Goal: Contribute content: Contribute content

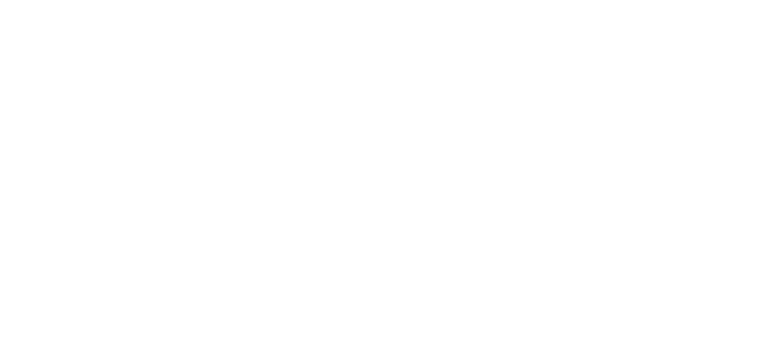
click at [434, 0] on html "Hey There! How can we help you?" at bounding box center [382, 0] width 764 height 0
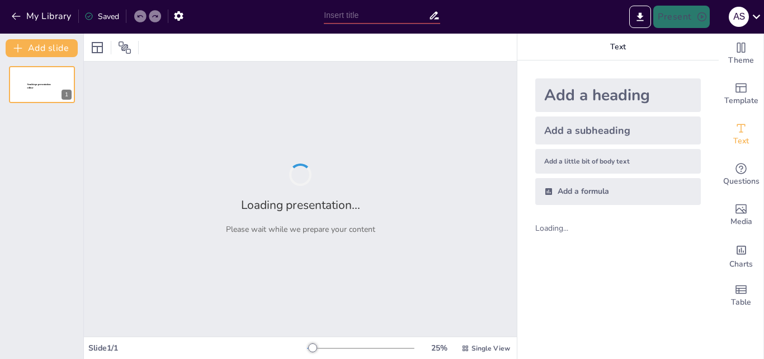
type input "New Sendsteps"
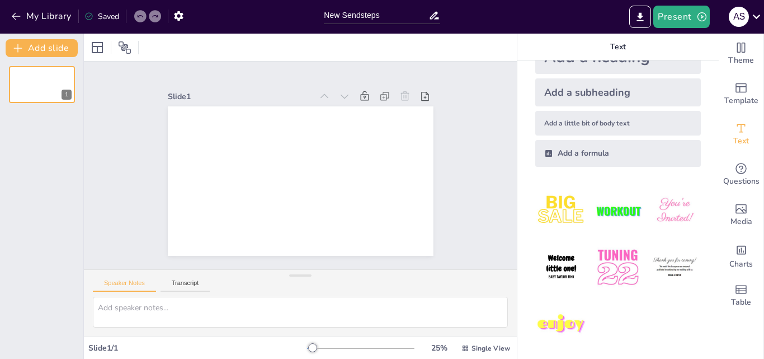
scroll to position [42, 0]
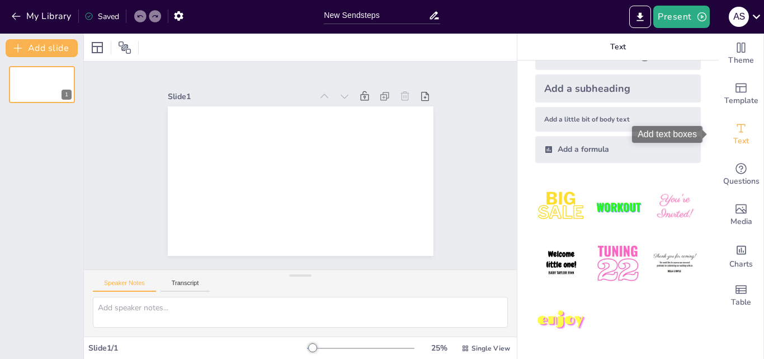
click at [734, 138] on span "Text" at bounding box center [742, 141] width 16 height 12
click at [433, 19] on icon at bounding box center [435, 16] width 12 height 12
click at [356, 9] on input "New Sendsteps" at bounding box center [376, 15] width 105 height 16
click at [363, 10] on input "New Sendsteps" at bounding box center [376, 15] width 105 height 16
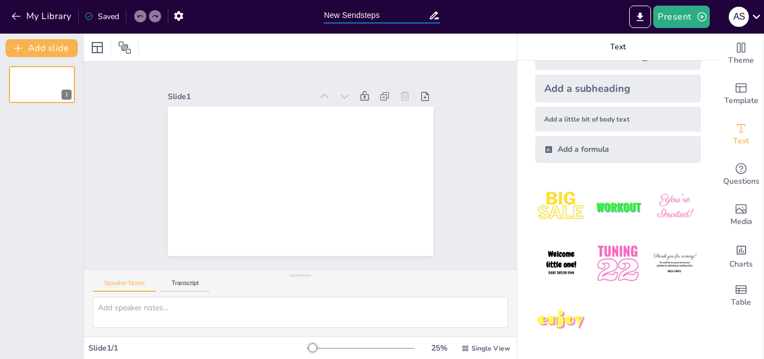
click at [393, 16] on input "New Sendsteps" at bounding box center [376, 15] width 105 height 16
drag, startPoint x: 126, startPoint y: 48, endPoint x: 100, endPoint y: 49, distance: 26.9
click at [100, 49] on icon at bounding box center [97, 47] width 13 height 13
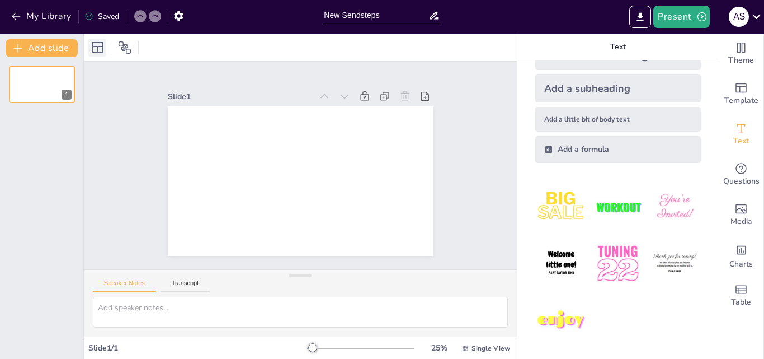
click at [100, 49] on icon at bounding box center [97, 47] width 13 height 13
click at [134, 306] on textarea at bounding box center [300, 312] width 415 height 31
click at [179, 284] on button "Transcript" at bounding box center [186, 285] width 50 height 12
click at [133, 278] on div "Speaker Notes Transcript" at bounding box center [300, 283] width 433 height 27
click at [27, 16] on button "My Library" at bounding box center [42, 16] width 68 height 18
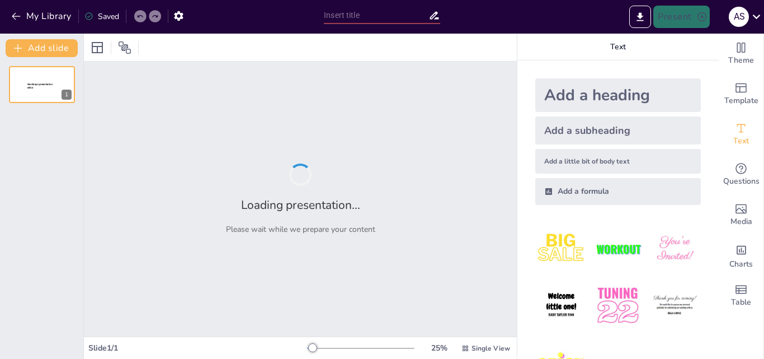
type input "New Sendsteps"
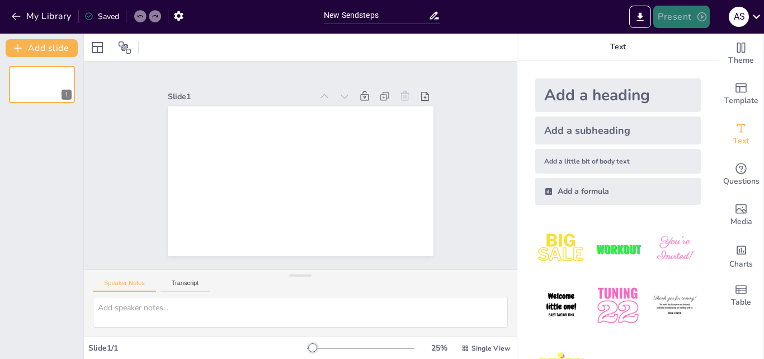
click at [686, 19] on button "Present" at bounding box center [682, 17] width 56 height 22
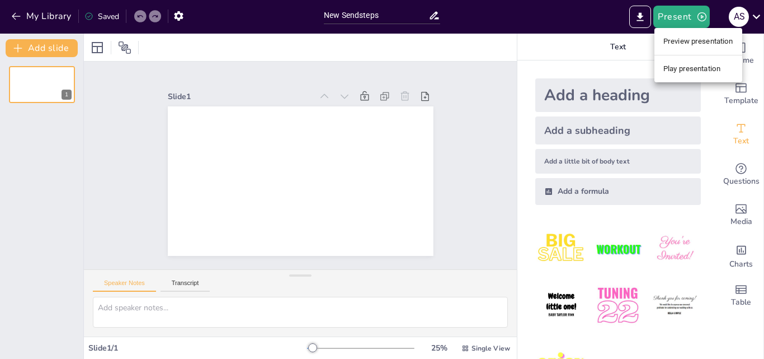
click at [179, 12] on div at bounding box center [382, 179] width 764 height 359
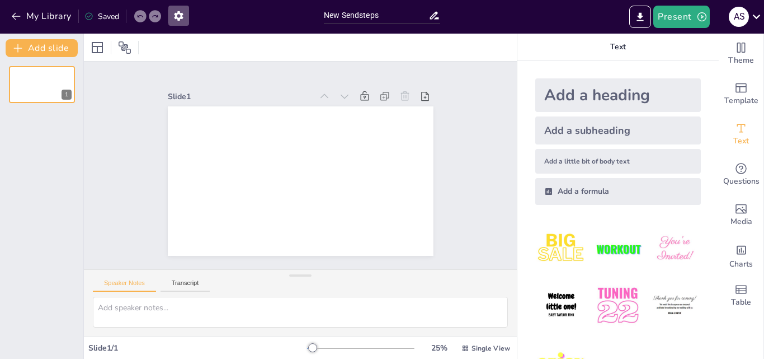
click at [179, 12] on icon "button" at bounding box center [178, 16] width 9 height 10
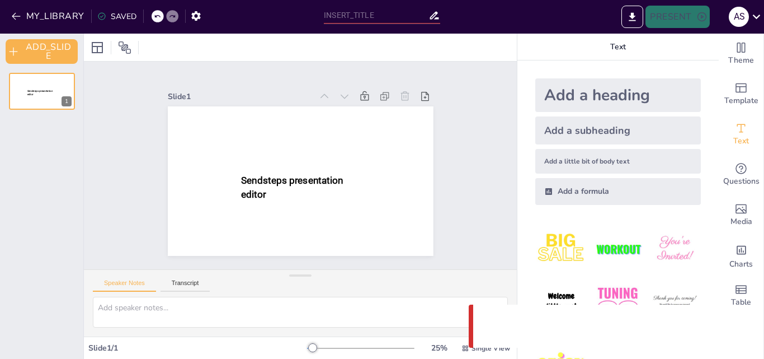
type input "New Sendsteps"
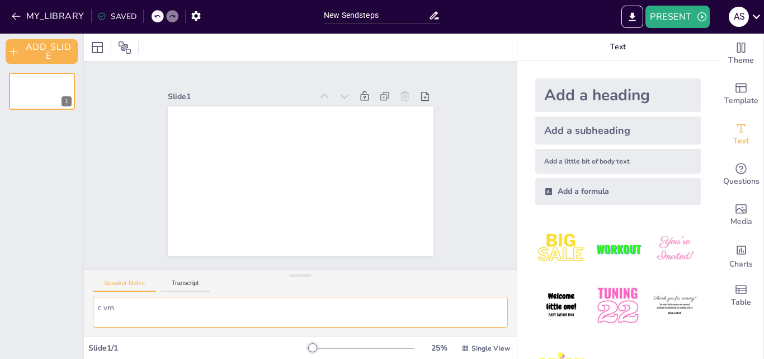
drag, startPoint x: 180, startPoint y: 312, endPoint x: 171, endPoint y: 311, distance: 9.0
type textarea "c vmxl; ,vx;/"
click at [545, 243] on img at bounding box center [562, 249] width 52 height 52
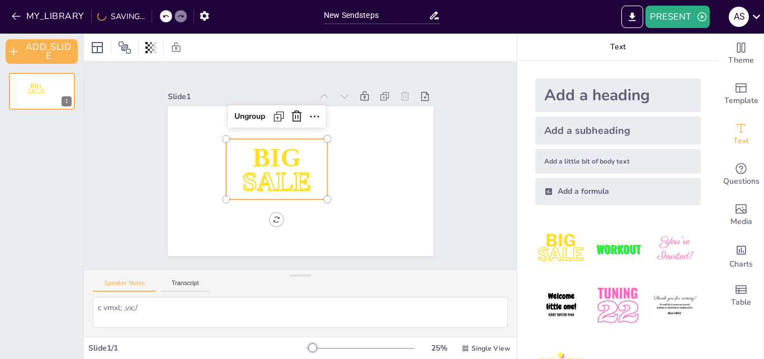
click at [598, 257] on img at bounding box center [618, 249] width 52 height 52
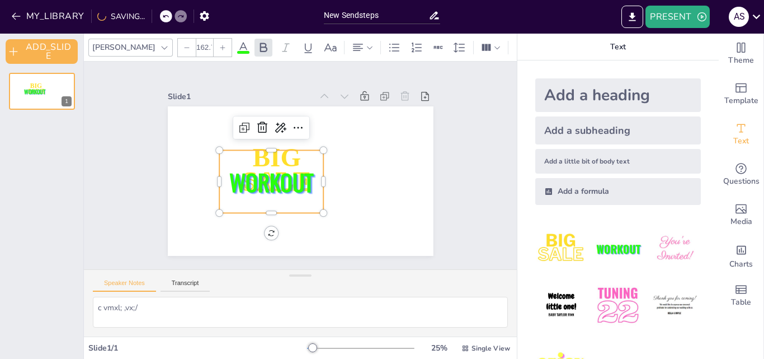
click at [551, 297] on img at bounding box center [562, 305] width 52 height 52
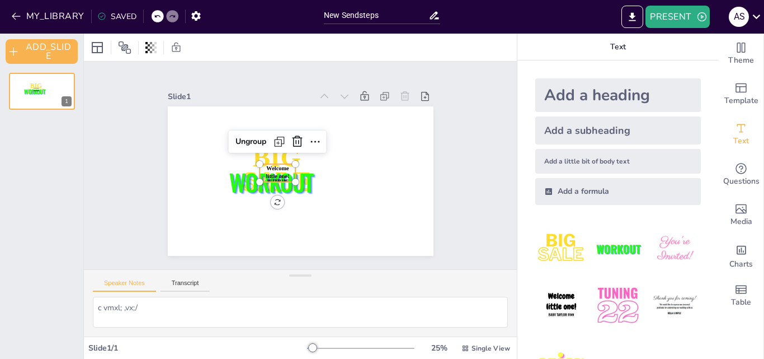
click at [594, 297] on img at bounding box center [618, 305] width 52 height 52
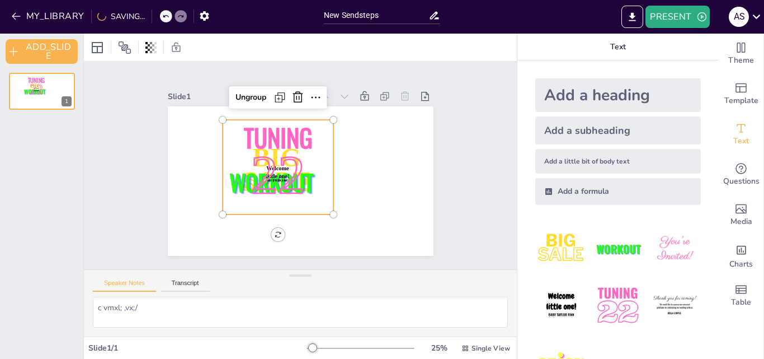
click at [651, 301] on img at bounding box center [675, 305] width 52 height 52
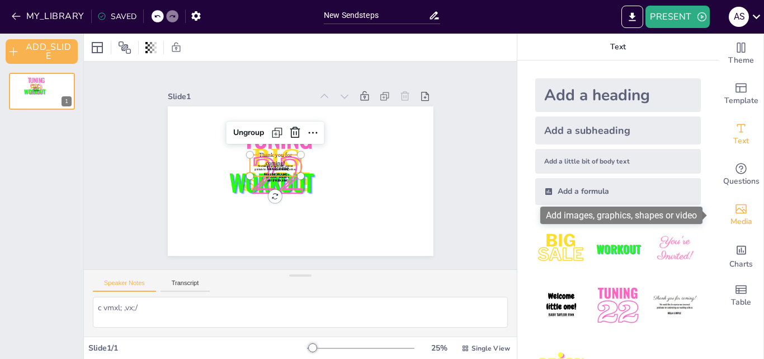
click at [731, 218] on span "Media" at bounding box center [742, 221] width 22 height 12
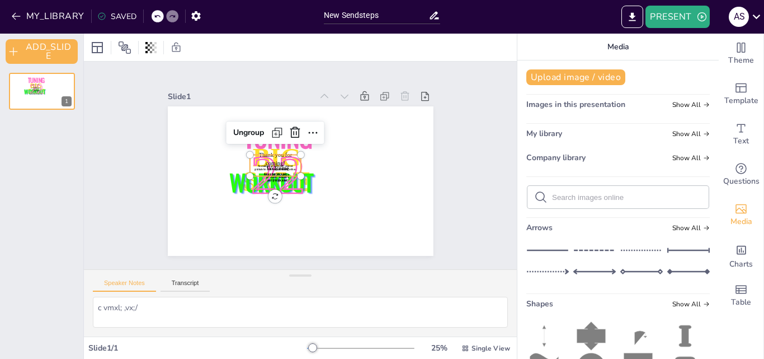
click at [620, 194] on input "text" at bounding box center [627, 197] width 150 height 8
type input "ford compaign"
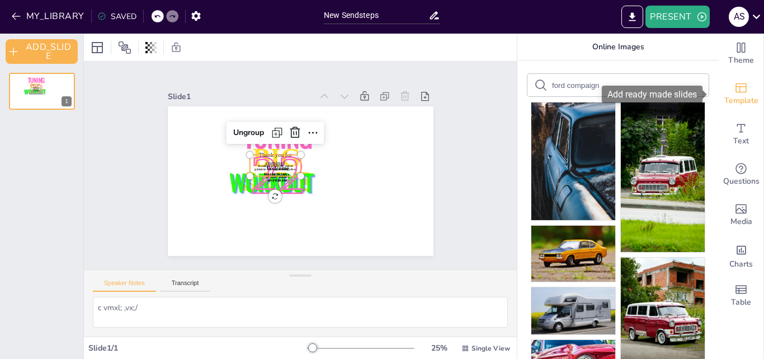
click at [731, 102] on span "Template" at bounding box center [742, 101] width 34 height 12
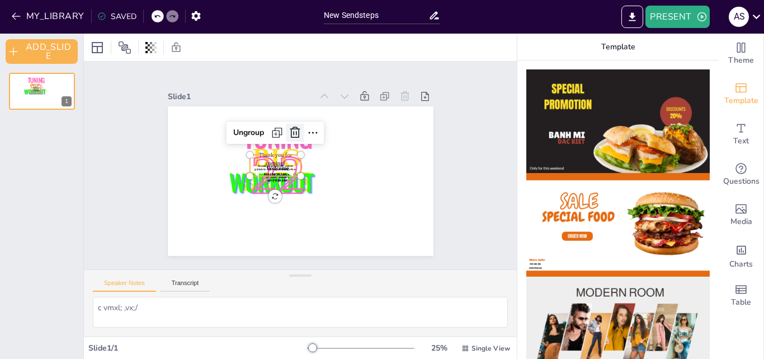
click at [290, 126] on icon at bounding box center [295, 131] width 10 height 11
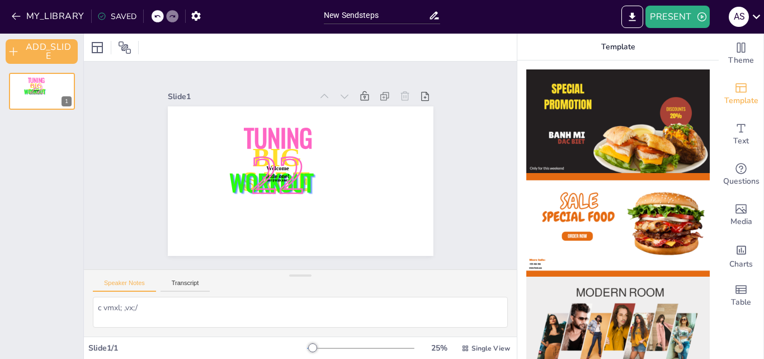
click at [397, 96] on div at bounding box center [405, 96] width 16 height 16
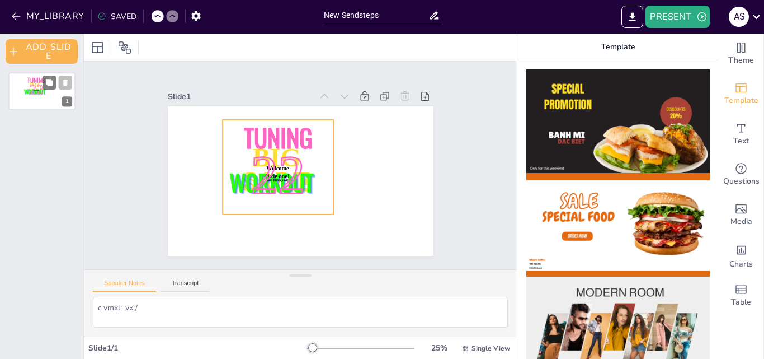
click at [40, 98] on p "22" at bounding box center [36, 91] width 28 height 20
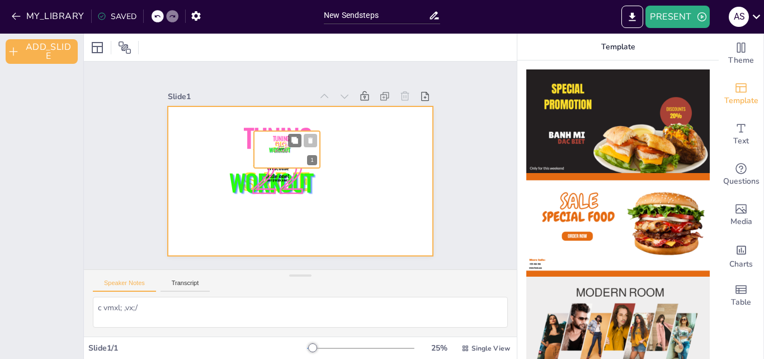
drag, startPoint x: 34, startPoint y: 90, endPoint x: 308, endPoint y: 162, distance: 284.0
click at [308, 131] on div "BIG SALE WORKOUT Welcome little one! Baby [PERSON_NAME] Tuning 22" at bounding box center [287, 131] width 66 height 0
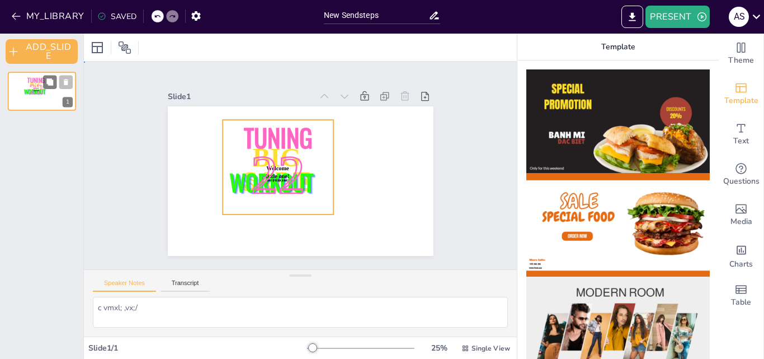
click at [308, 162] on p "22" at bounding box center [278, 176] width 110 height 76
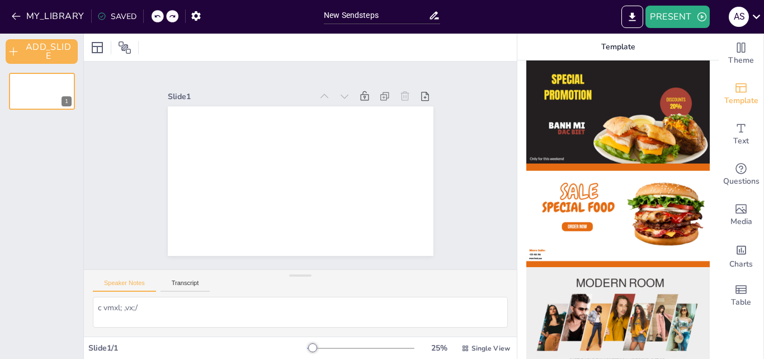
scroll to position [22, 0]
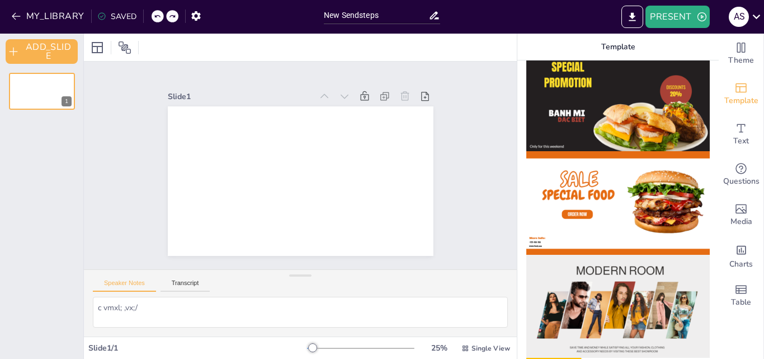
click at [703, 120] on div at bounding box center [618, 209] width 201 height 298
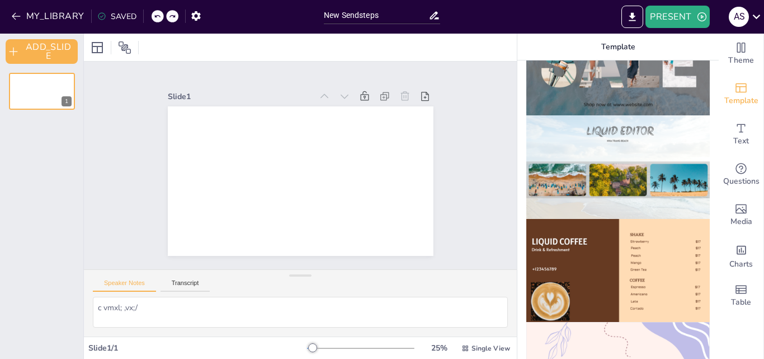
scroll to position [463, 0]
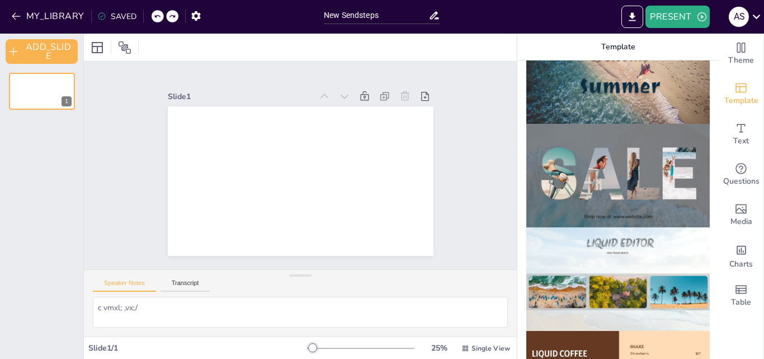
click at [606, 232] on img at bounding box center [619, 279] width 184 height 104
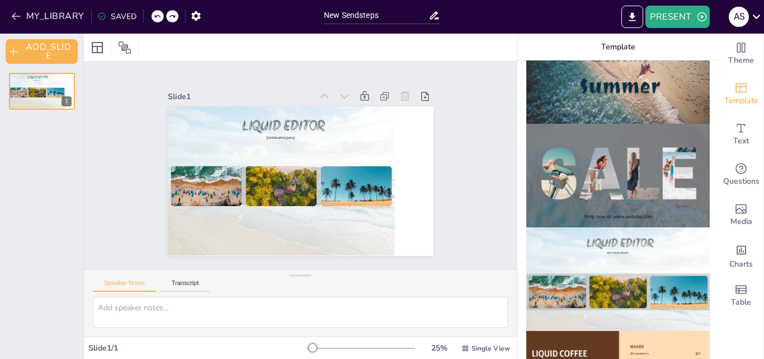
scroll to position [0, 0]
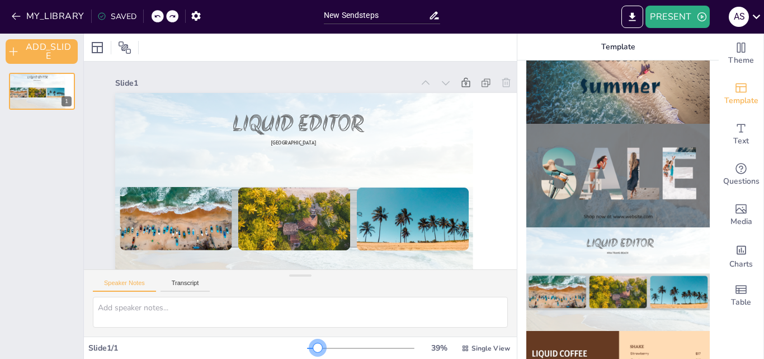
click at [313, 346] on div at bounding box center [317, 347] width 9 height 9
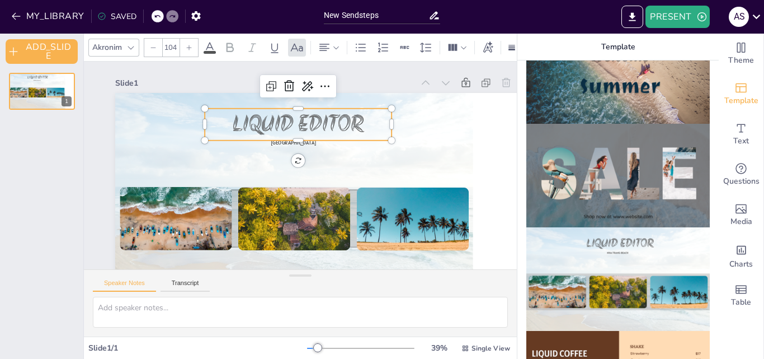
click at [303, 128] on span "LIQUID EDITOR" at bounding box center [298, 124] width 131 height 32
click at [367, 119] on p "LIQUID EDITOR" at bounding box center [298, 125] width 187 height 32
click at [254, 121] on span "LIQUID EDITOR" at bounding box center [298, 124] width 131 height 32
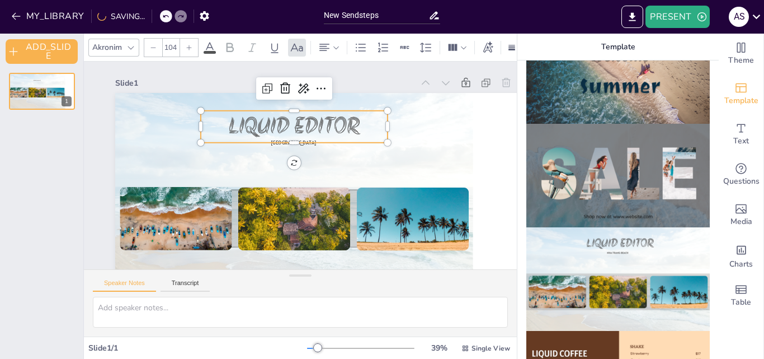
click at [283, 121] on span "LIQUID EDITOR" at bounding box center [294, 126] width 131 height 32
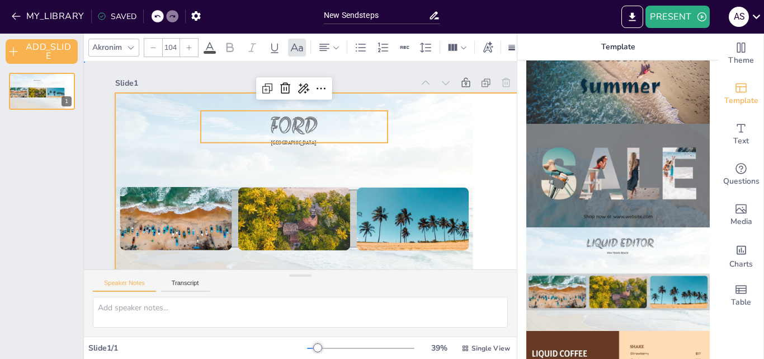
click at [311, 154] on div at bounding box center [294, 193] width 358 height 269
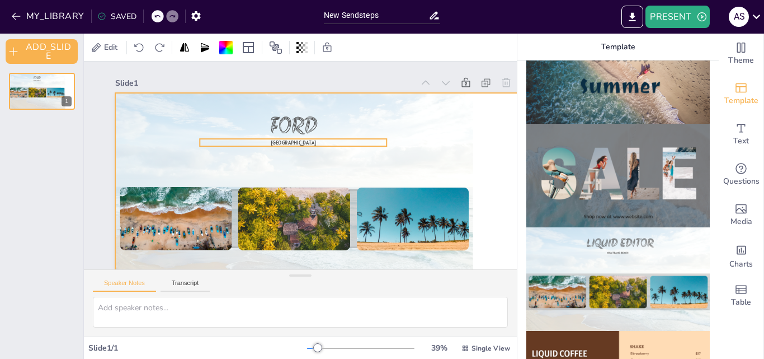
click at [299, 141] on span "[GEOGRAPHIC_DATA]" at bounding box center [294, 142] width 46 height 7
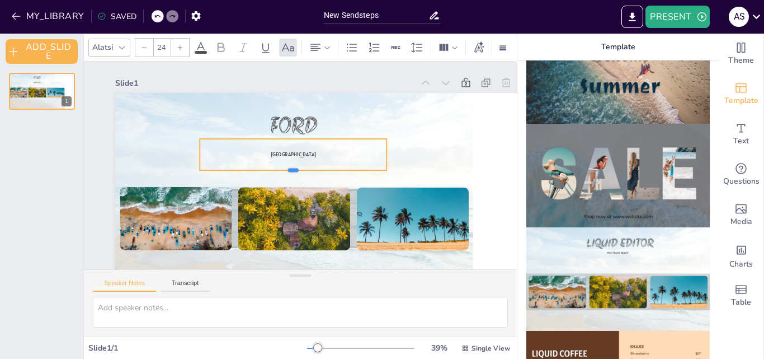
drag, startPoint x: 294, startPoint y: 150, endPoint x: 305, endPoint y: 174, distance: 26.5
click at [305, 174] on div at bounding box center [293, 174] width 187 height 9
click at [201, 152] on p "[GEOGRAPHIC_DATA]" at bounding box center [293, 154] width 187 height 7
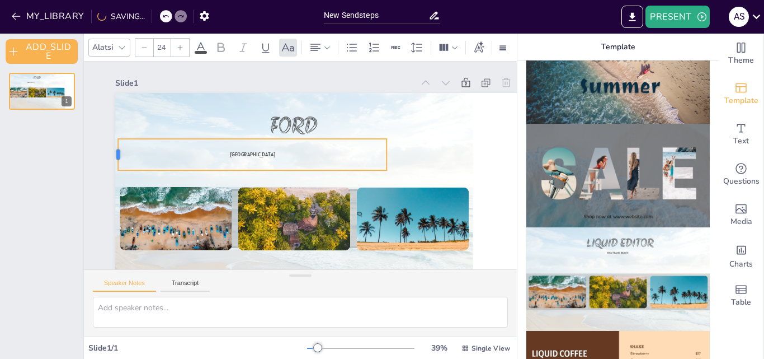
drag, startPoint x: 199, startPoint y: 152, endPoint x: 117, endPoint y: 153, distance: 81.7
click at [117, 153] on div at bounding box center [113, 154] width 9 height 31
click at [386, 153] on p "[GEOGRAPHIC_DATA]" at bounding box center [252, 154] width 269 height 7
drag, startPoint x: 387, startPoint y: 149, endPoint x: 498, endPoint y: 151, distance: 110.8
click at [498, 151] on div at bounding box center [502, 154] width 9 height 31
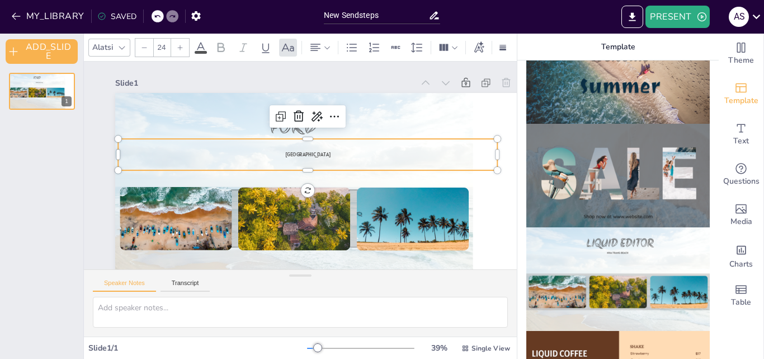
click at [330, 154] on p "[GEOGRAPHIC_DATA]" at bounding box center [307, 154] width 379 height 7
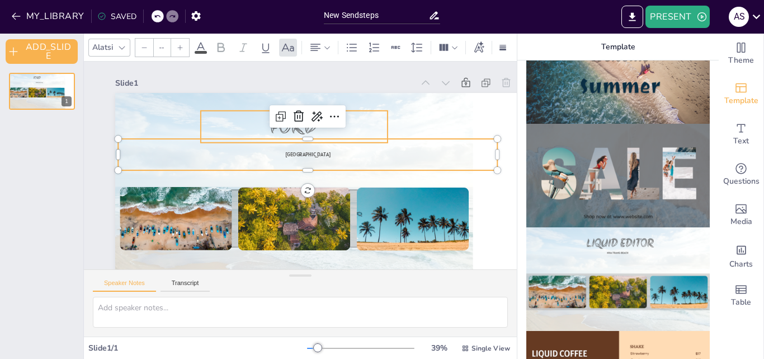
type input "104"
click at [358, 122] on p "ford" at bounding box center [294, 127] width 187 height 32
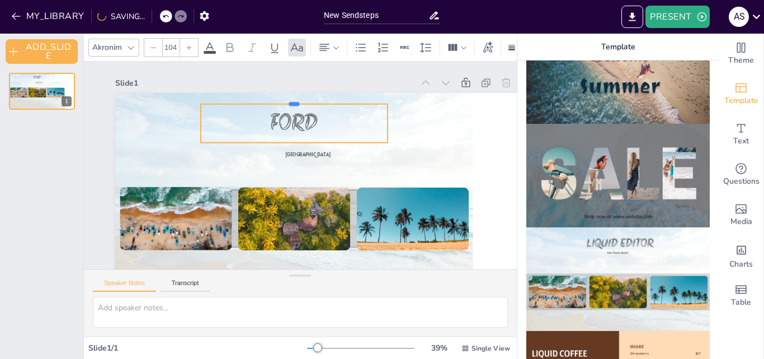
drag, startPoint x: 293, startPoint y: 110, endPoint x: 293, endPoint y: 104, distance: 6.7
click at [293, 104] on div at bounding box center [294, 99] width 187 height 9
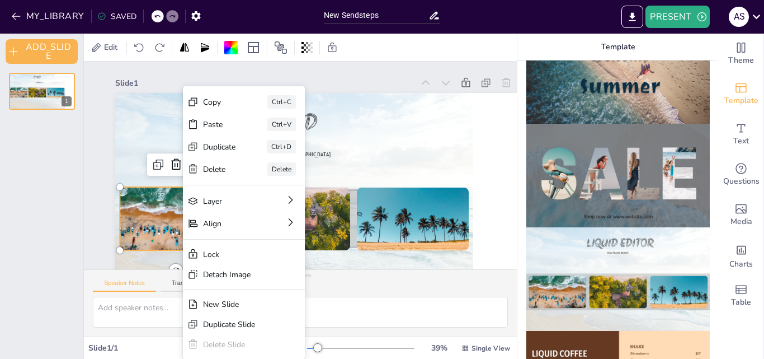
click at [171, 209] on div at bounding box center [176, 212] width 112 height 84
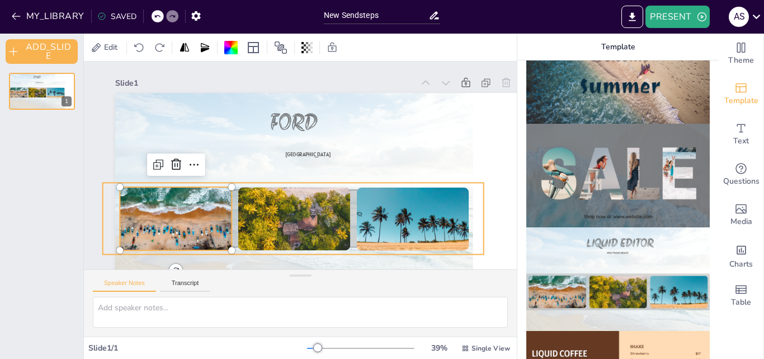
click at [299, 186] on icon at bounding box center [293, 218] width 381 height 72
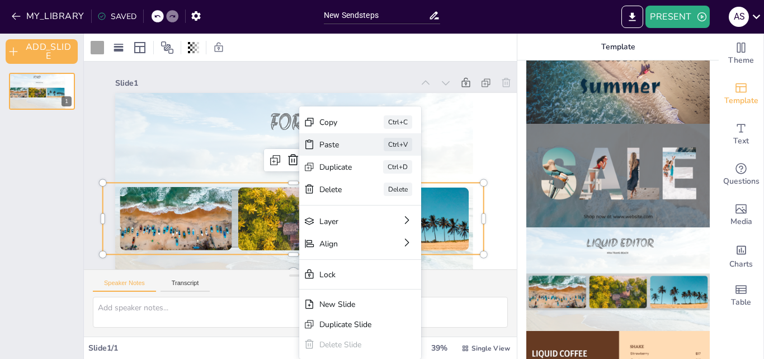
click at [320, 146] on div "Paste" at bounding box center [336, 144] width 33 height 11
click at [315, 147] on div "Paste Ctrl+V" at bounding box center [360, 144] width 122 height 22
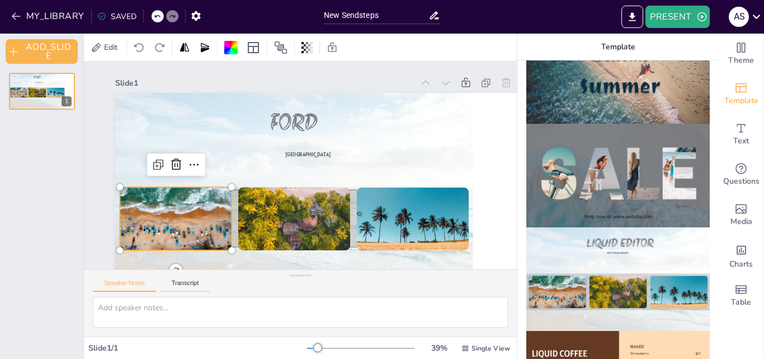
click at [231, 214] on div at bounding box center [176, 212] width 112 height 84
click at [272, 203] on div at bounding box center [294, 189] width 112 height 149
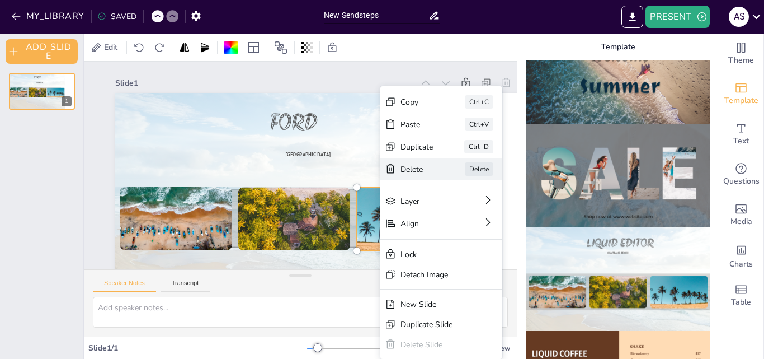
click at [414, 174] on div "Delete" at bounding box center [417, 169] width 33 height 11
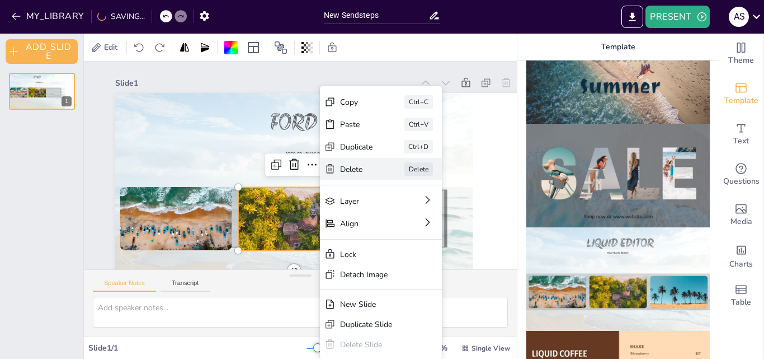
click at [349, 165] on div "Delete" at bounding box center [356, 169] width 33 height 11
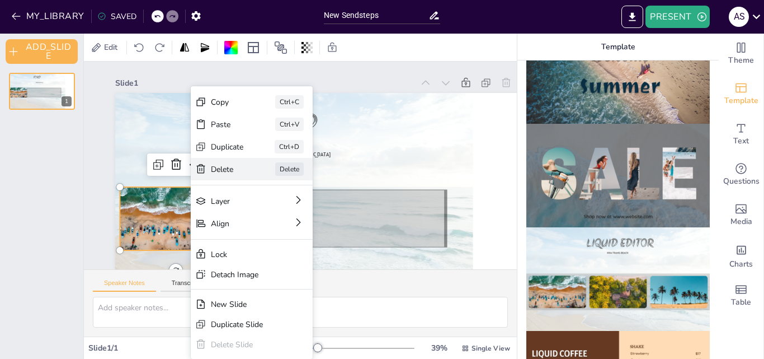
click at [214, 162] on div "[PERSON_NAME]" at bounding box center [252, 169] width 122 height 22
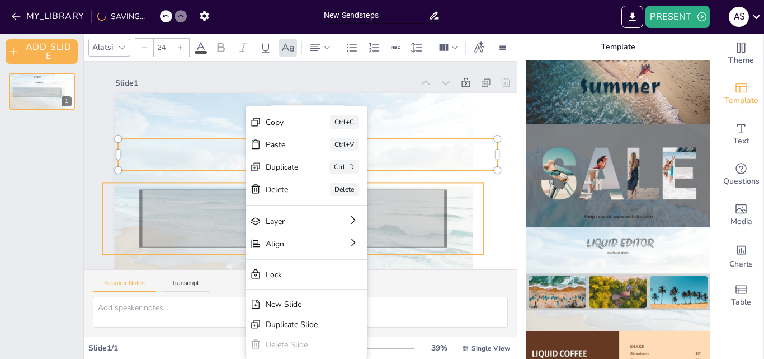
click at [210, 223] on icon at bounding box center [293, 218] width 305 height 57
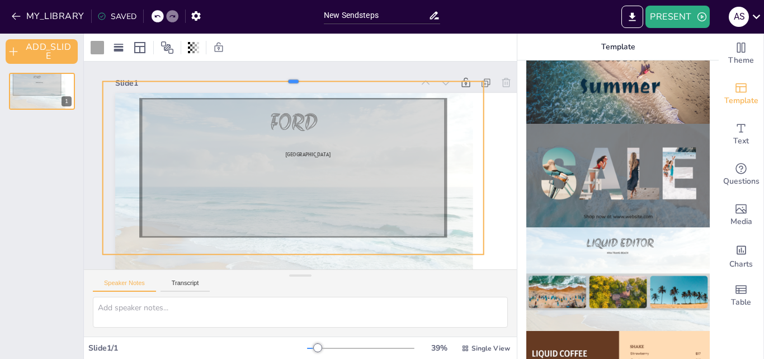
drag, startPoint x: 292, startPoint y: 180, endPoint x: 309, endPoint y: 79, distance: 102.8
click at [309, 79] on div at bounding box center [293, 76] width 381 height 9
click at [307, 78] on div at bounding box center [293, 76] width 381 height 9
click at [292, 252] on icon at bounding box center [293, 167] width 381 height 173
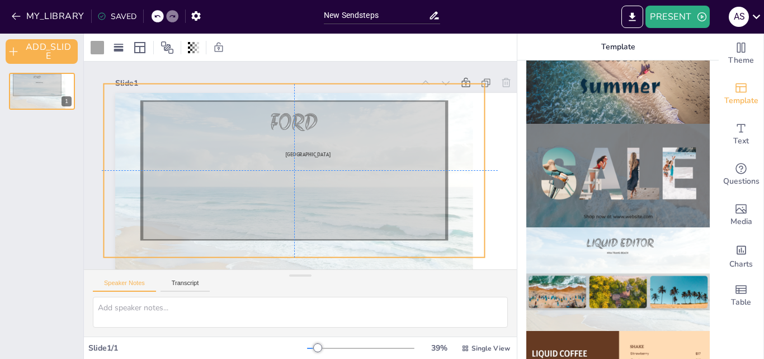
click at [292, 252] on icon at bounding box center [294, 170] width 381 height 173
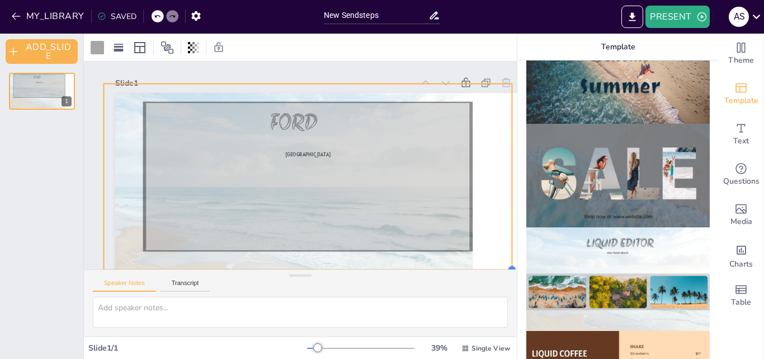
drag, startPoint x: 482, startPoint y: 253, endPoint x: 491, endPoint y: 265, distance: 15.2
click at [491, 265] on div "Slide 1 ford [GEOGRAPHIC_DATA]" at bounding box center [300, 166] width 433 height 208
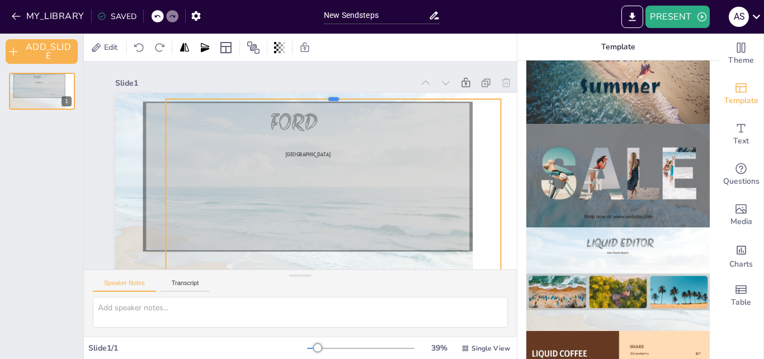
drag, startPoint x: 331, startPoint y: 132, endPoint x: 315, endPoint y: 95, distance: 41.1
click at [315, 95] on div at bounding box center [333, 94] width 335 height 9
click at [342, 79] on icon at bounding box center [342, 75] width 13 height 13
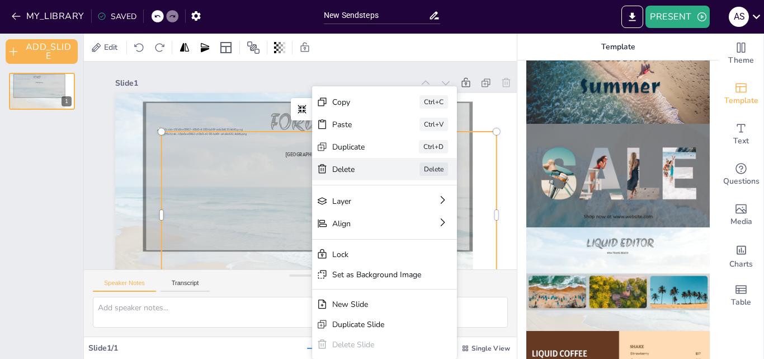
click at [316, 166] on div "[PERSON_NAME]" at bounding box center [384, 169] width 145 height 22
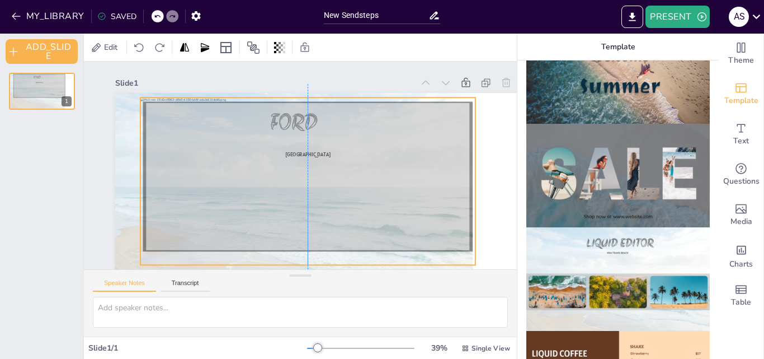
drag, startPoint x: 309, startPoint y: 144, endPoint x: 288, endPoint y: 115, distance: 36.5
click at [288, 115] on div at bounding box center [307, 180] width 335 height 167
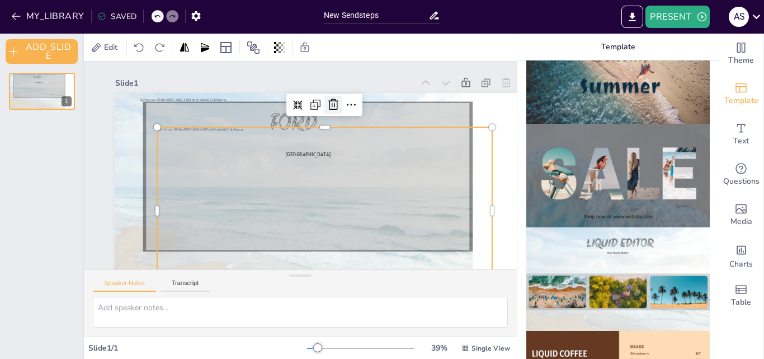
click at [333, 106] on icon at bounding box center [333, 104] width 13 height 13
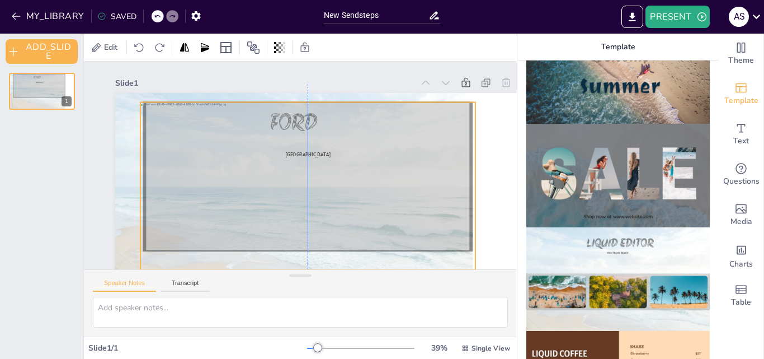
click at [389, 261] on div "Slide 1 ford [GEOGRAPHIC_DATA]" at bounding box center [300, 166] width 433 height 208
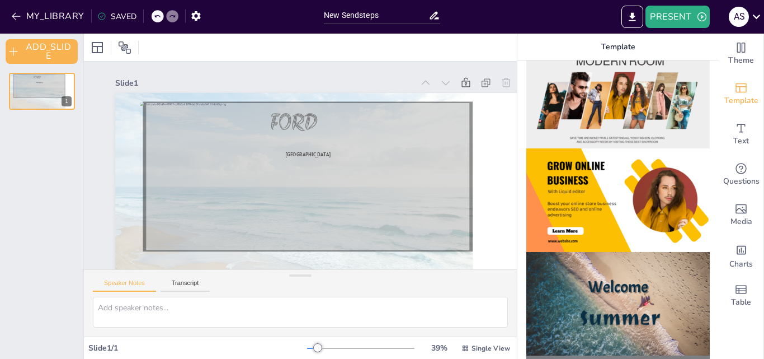
scroll to position [233, 0]
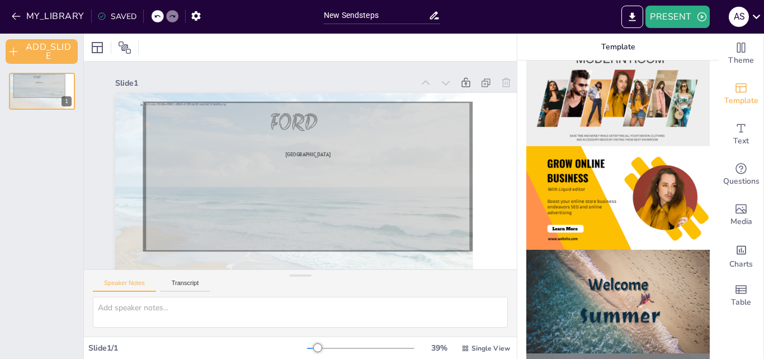
click at [634, 148] on img at bounding box center [619, 198] width 184 height 104
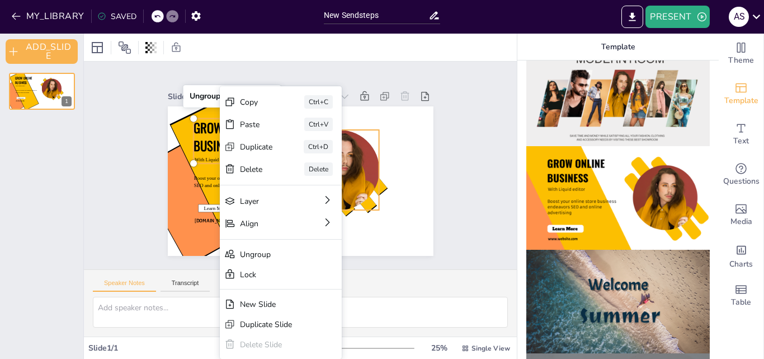
click at [370, 203] on div "GROW ONLINE BUSINESS With Liquid editor Boost your online store business endeav…" at bounding box center [301, 180] width 266 height 149
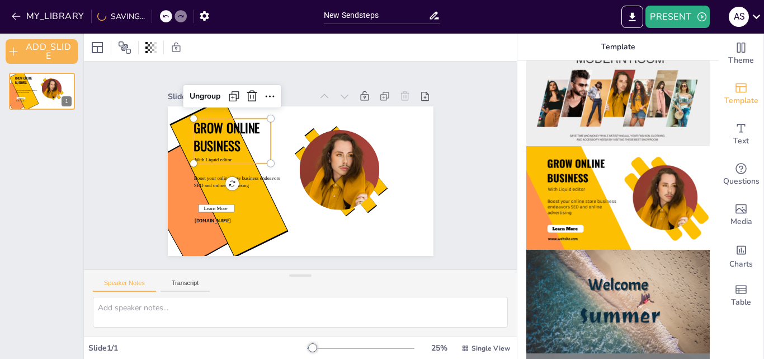
click at [236, 138] on p "GROW ONLINE BUSINESS" at bounding box center [232, 137] width 77 height 36
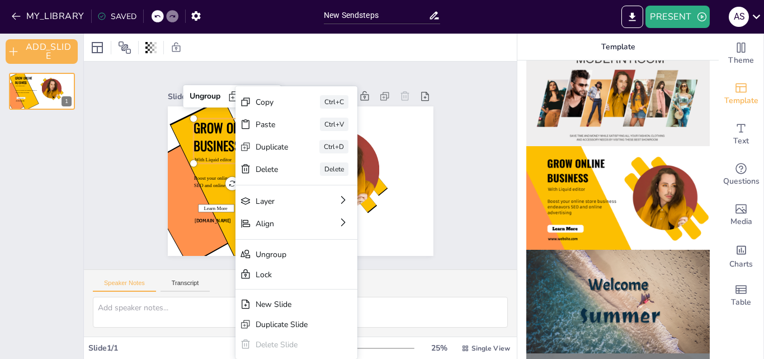
click at [229, 137] on span "GROW ONLINE BUSINESS" at bounding box center [227, 136] width 67 height 36
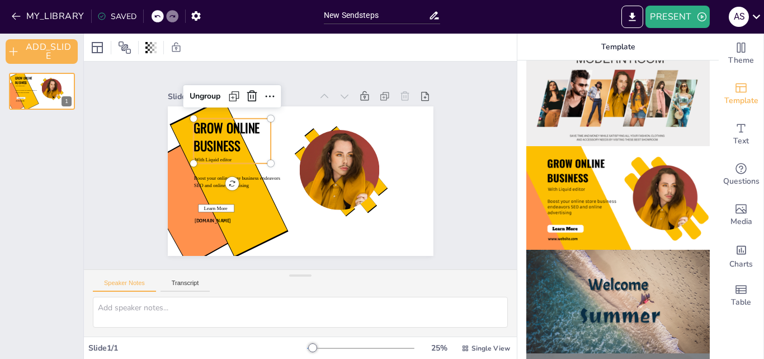
click at [226, 143] on span "GROW ONLINE BUSINESS" at bounding box center [227, 136] width 67 height 36
click at [224, 143] on span "GROW ONLINE BUSINESS" at bounding box center [228, 136] width 67 height 36
click at [220, 134] on span "GROW ONLINE BUSINESS" at bounding box center [228, 136] width 67 height 36
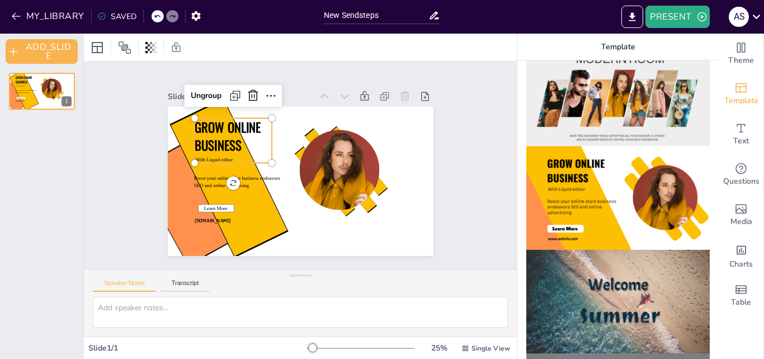
click at [220, 134] on span "GROW ONLINE BUSINESS" at bounding box center [228, 136] width 67 height 36
click at [224, 140] on span "GROW ONLINE BUSINESS" at bounding box center [228, 136] width 67 height 36
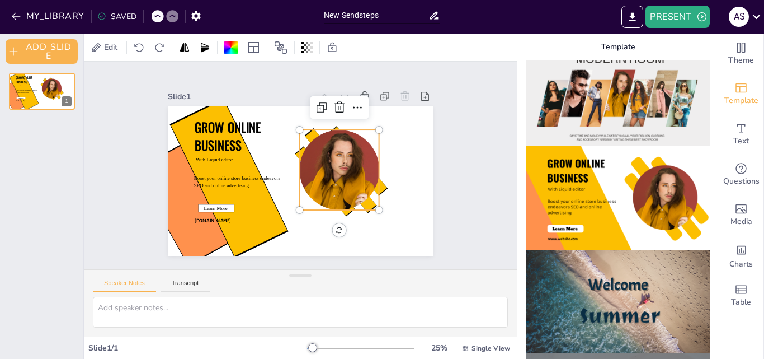
click at [329, 158] on div at bounding box center [339, 183] width 80 height 107
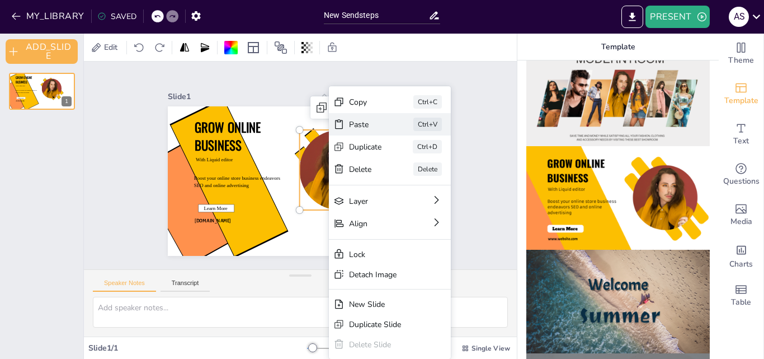
click at [358, 119] on div "Paste" at bounding box center [365, 124] width 33 height 11
click at [369, 129] on div "Paste" at bounding box center [365, 124] width 33 height 11
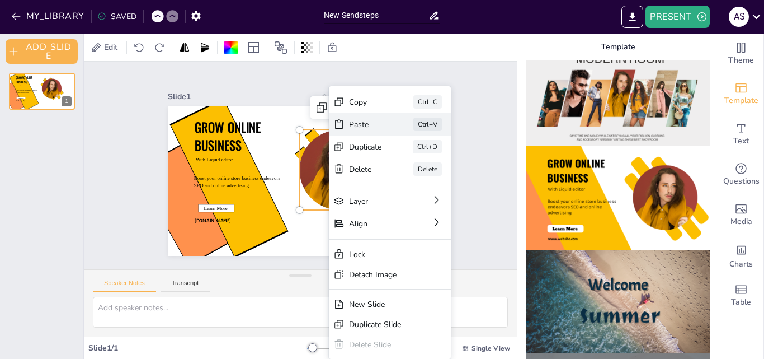
click at [369, 129] on div "Paste" at bounding box center [365, 124] width 33 height 11
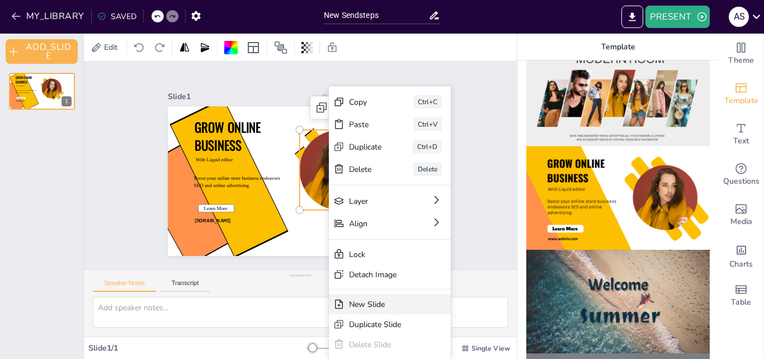
click at [368, 300] on div "New Slide" at bounding box center [382, 304] width 66 height 11
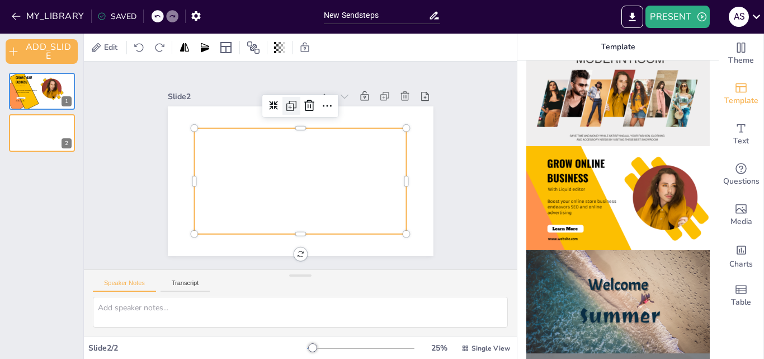
drag, startPoint x: 368, startPoint y: 301, endPoint x: 292, endPoint y: 107, distance: 208.3
click at [292, 107] on div "Slide 1 GROW ONLINE BUSINESS With Liquid editor Boost your online store busines…" at bounding box center [300, 199] width 433 height 275
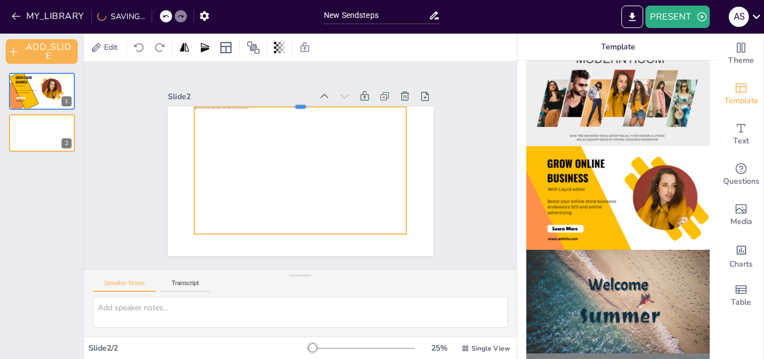
drag, startPoint x: 292, startPoint y: 123, endPoint x: 293, endPoint y: 101, distance: 21.3
click at [293, 101] on div at bounding box center [300, 102] width 213 height 9
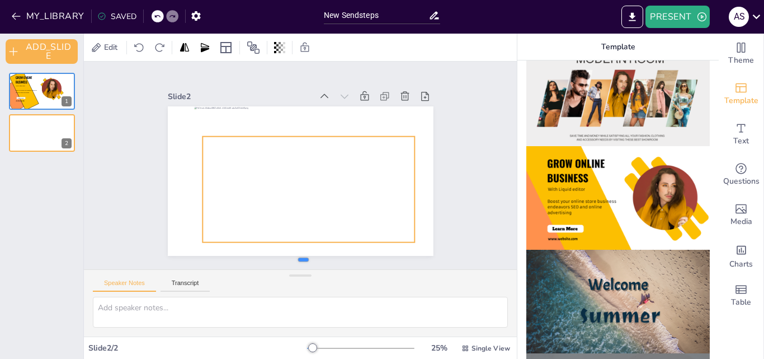
drag, startPoint x: 200, startPoint y: 235, endPoint x: 199, endPoint y: 258, distance: 23.0
click at [199, 260] on div at bounding box center [303, 264] width 213 height 9
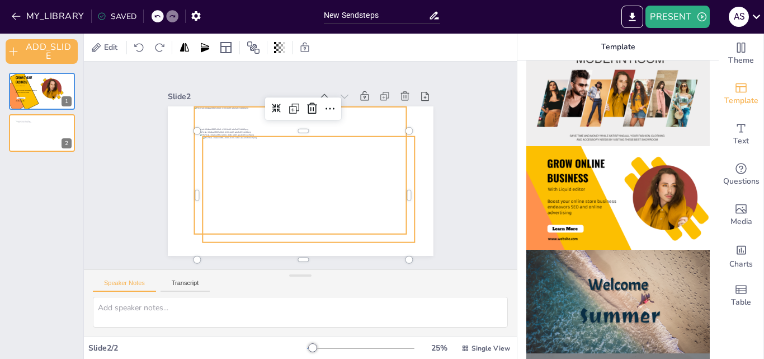
click at [222, 115] on div at bounding box center [305, 170] width 223 height 127
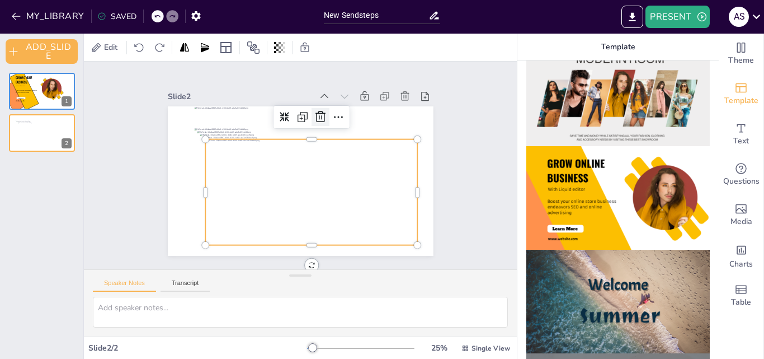
click at [314, 110] on icon at bounding box center [320, 116] width 13 height 13
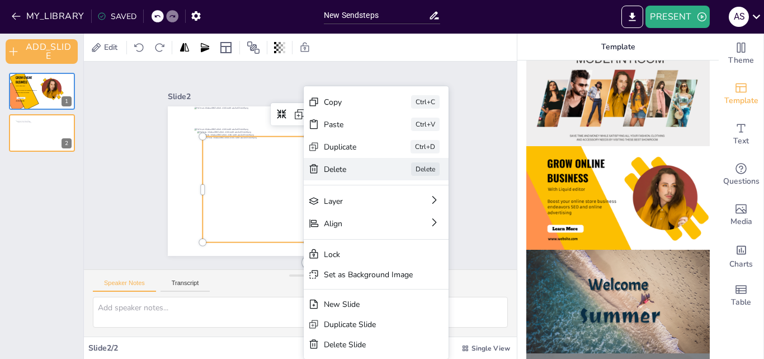
click at [324, 174] on div "Delete" at bounding box center [352, 169] width 56 height 11
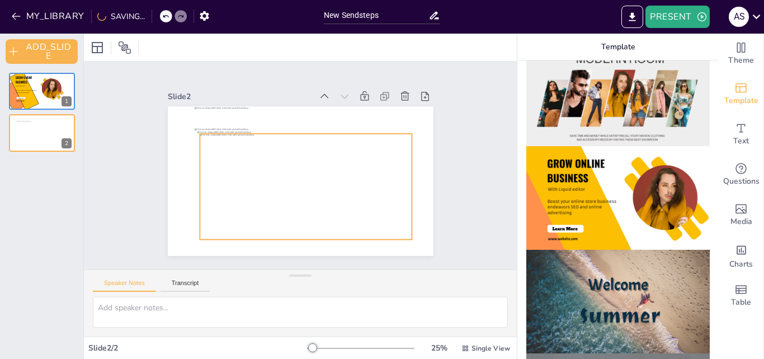
click at [345, 147] on div at bounding box center [306, 187] width 213 height 106
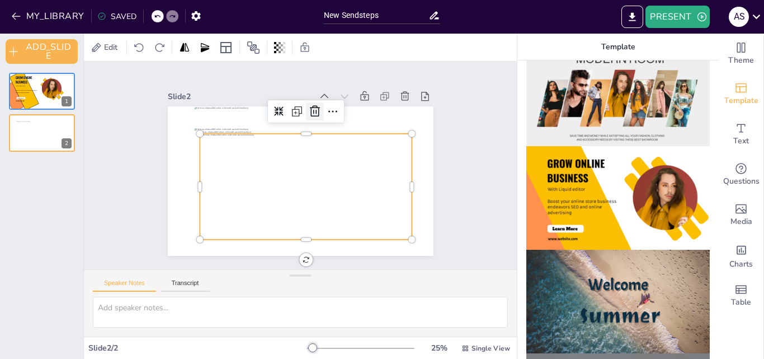
click at [308, 111] on icon at bounding box center [314, 111] width 13 height 13
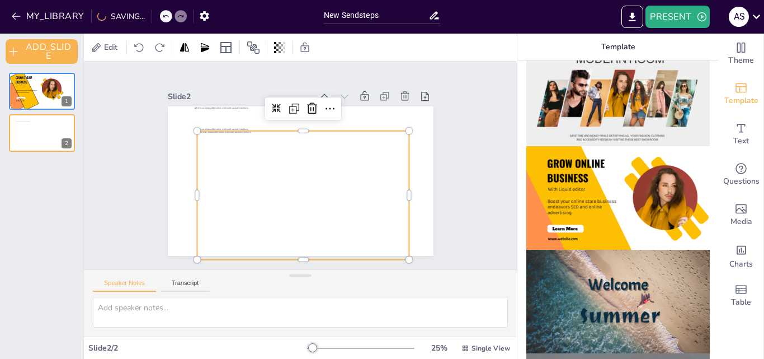
click at [304, 138] on div at bounding box center [309, 195] width 224 height 129
click at [307, 109] on icon at bounding box center [312, 107] width 10 height 11
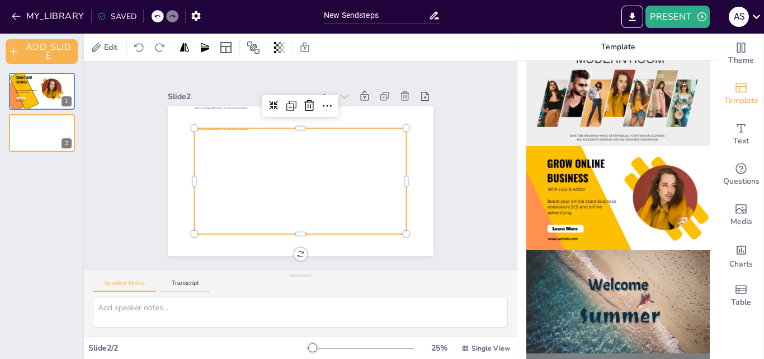
click at [282, 149] on div at bounding box center [300, 181] width 213 height 106
click at [303, 101] on icon at bounding box center [309, 105] width 13 height 13
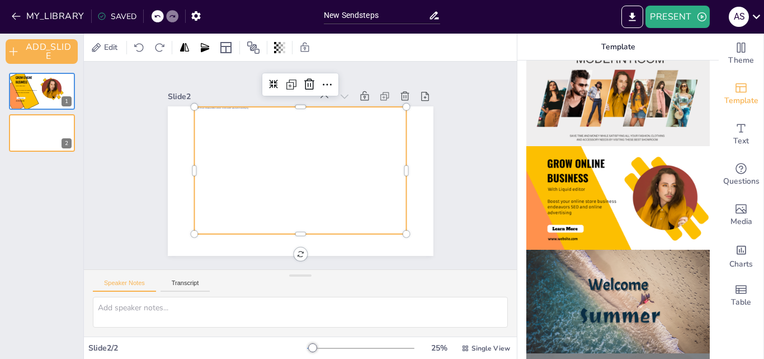
click at [291, 224] on div at bounding box center [305, 170] width 223 height 127
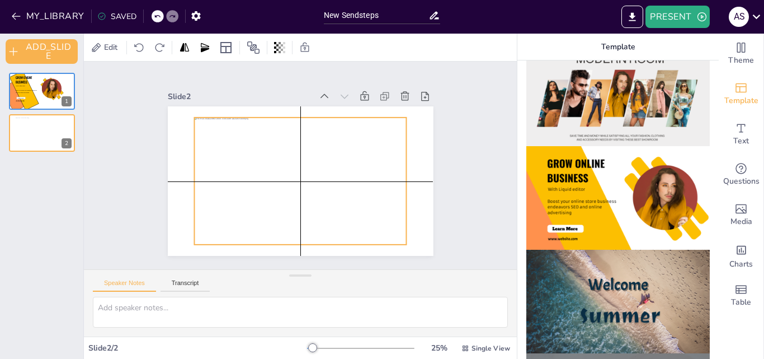
drag, startPoint x: 293, startPoint y: 222, endPoint x: 291, endPoint y: 230, distance: 8.1
click at [291, 230] on div at bounding box center [305, 181] width 223 height 127
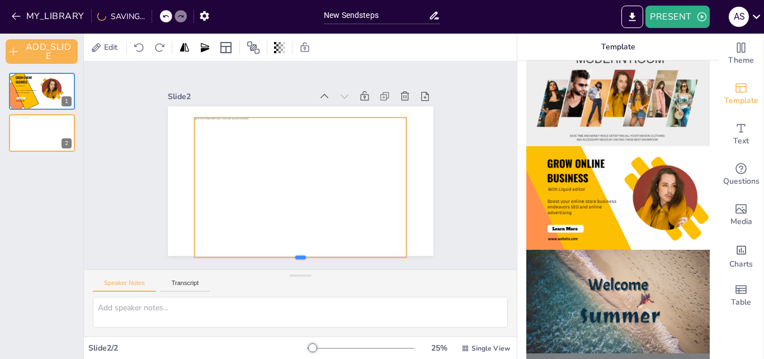
drag, startPoint x: 195, startPoint y: 241, endPoint x: 194, endPoint y: 254, distance: 12.9
click at [194, 257] on div at bounding box center [300, 261] width 213 height 9
drag, startPoint x: 185, startPoint y: 189, endPoint x: 159, endPoint y: 180, distance: 27.6
click at [159, 180] on div at bounding box center [163, 188] width 9 height 140
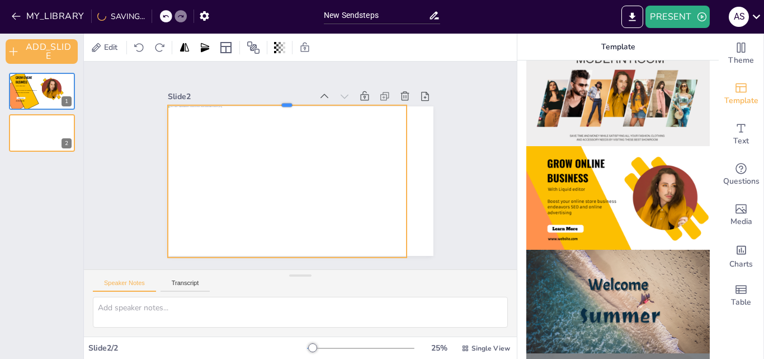
drag, startPoint x: 272, startPoint y: 110, endPoint x: 274, endPoint y: 98, distance: 11.3
click at [274, 98] on div at bounding box center [287, 100] width 239 height 9
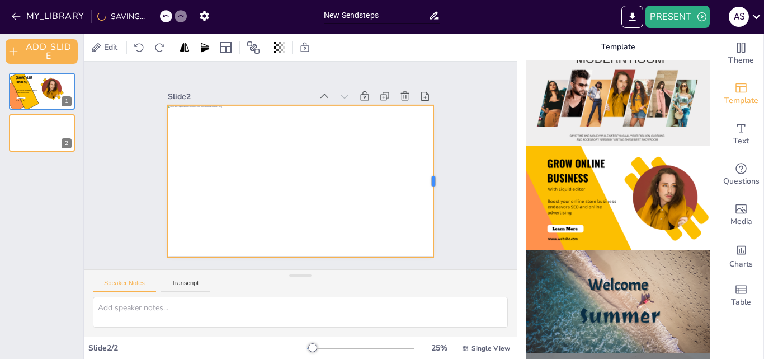
drag, startPoint x: 400, startPoint y: 173, endPoint x: 427, endPoint y: 173, distance: 26.9
click at [434, 173] on div at bounding box center [438, 181] width 9 height 152
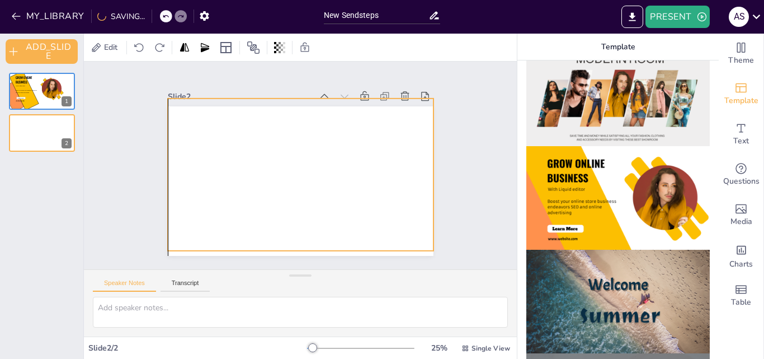
drag, startPoint x: 340, startPoint y: 176, endPoint x: 340, endPoint y: 170, distance: 6.7
click at [340, 170] on div at bounding box center [301, 196] width 266 height 196
click at [206, 238] on div at bounding box center [301, 196] width 266 height 196
drag, startPoint x: 390, startPoint y: 241, endPoint x: 387, endPoint y: 251, distance: 11.0
click at [388, 247] on div at bounding box center [301, 196] width 266 height 196
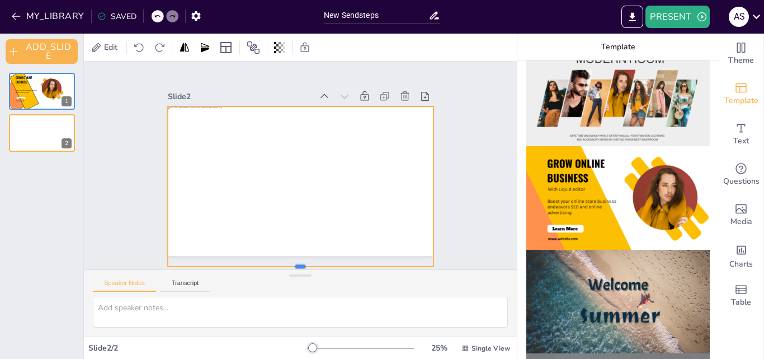
drag, startPoint x: 369, startPoint y: 255, endPoint x: 369, endPoint y: 262, distance: 7.8
click at [369, 262] on div "Slide 1 GROW ONLINE BUSINESS With Liquid editor Boost your online store busines…" at bounding box center [300, 166] width 433 height 208
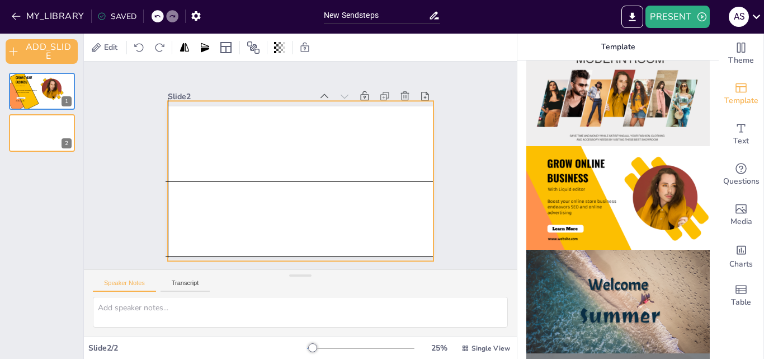
drag, startPoint x: 334, startPoint y: 213, endPoint x: 332, endPoint y: 204, distance: 9.2
click at [332, 204] on div at bounding box center [301, 199] width 266 height 196
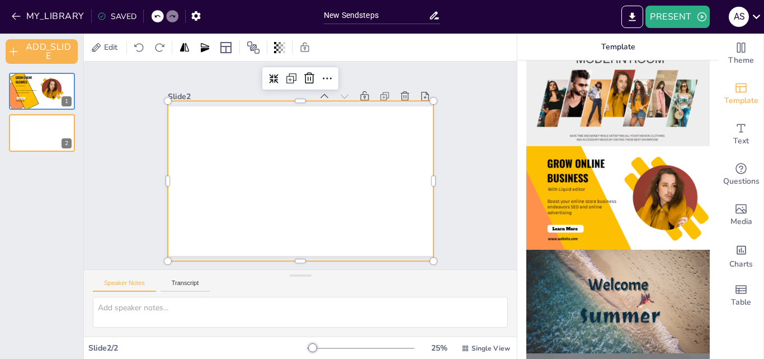
click at [463, 193] on div "Slide 1 GROW ONLINE BUSINESS With Liquid editor Boost your online store busines…" at bounding box center [300, 166] width 433 height 208
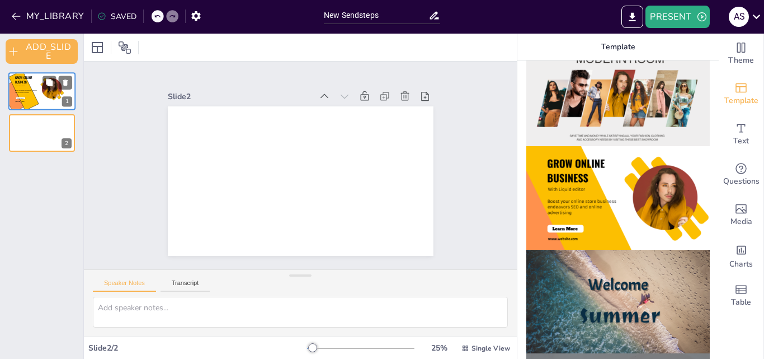
click at [31, 84] on p "GROW ONLINE BUSINESS" at bounding box center [25, 80] width 20 height 9
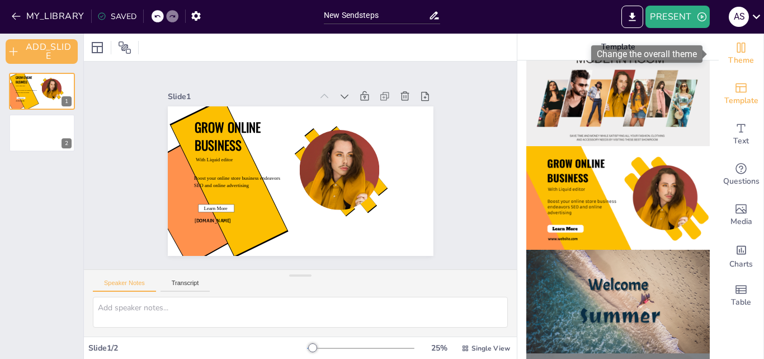
click at [734, 57] on span "Theme" at bounding box center [742, 60] width 26 height 12
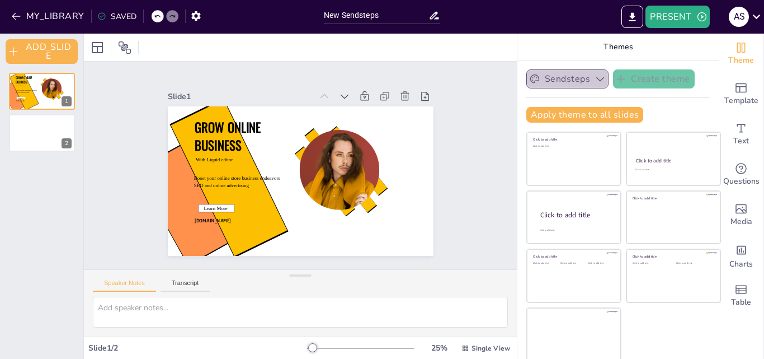
click at [595, 76] on icon "button" at bounding box center [600, 78] width 11 height 11
